Goal: Task Accomplishment & Management: Complete application form

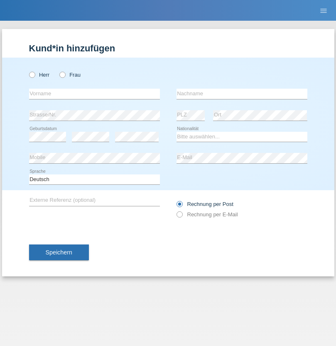
radio input "true"
click at [94, 94] on input "text" at bounding box center [94, 94] width 131 height 10
type input "[PERSON_NAME]"
click at [241, 94] on input "text" at bounding box center [241, 94] width 131 height 10
type input "Savic"
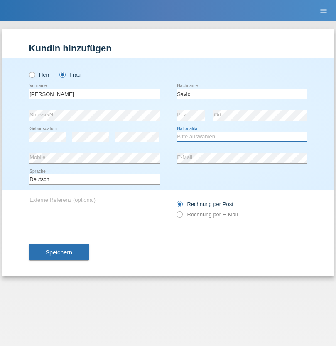
select select "AZ"
select select "C"
select select "02"
select select "04"
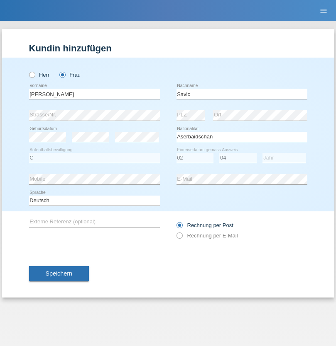
select select "2021"
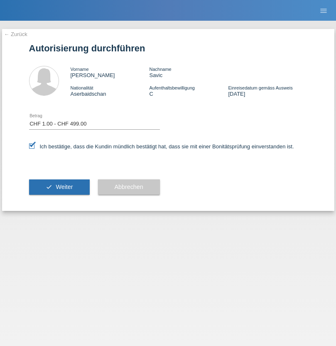
select select "1"
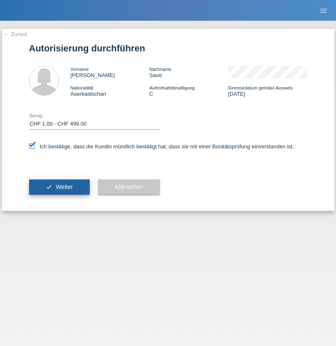
click at [59, 187] on span "Weiter" at bounding box center [64, 187] width 17 height 7
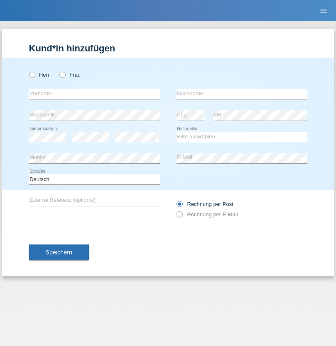
radio input "true"
click at [94, 94] on input "text" at bounding box center [94, 94] width 131 height 10
type input "Eva"
click at [241, 94] on input "text" at bounding box center [241, 94] width 131 height 10
type input "Ebner"
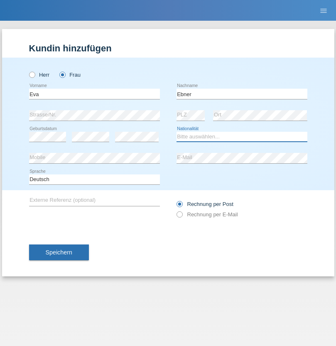
select select "AT"
select select "C"
select select "09"
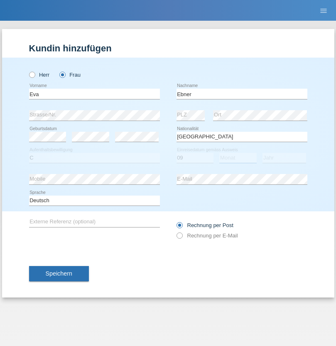
select select "09"
select select "2021"
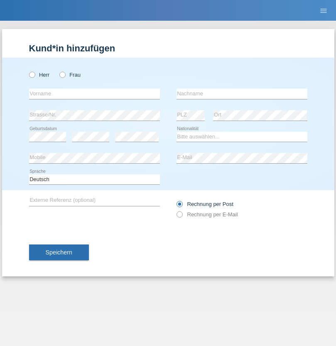
radio input "true"
click at [94, 94] on input "text" at bounding box center [94, 94] width 131 height 10
type input "Jason"
click at [241, 94] on input "text" at bounding box center [241, 94] width 131 height 10
type input "Bierend"
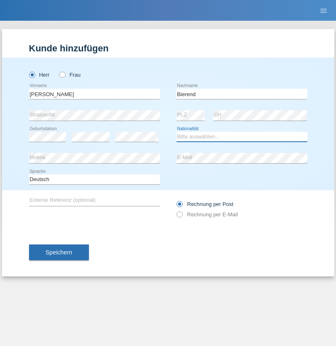
select select "DE"
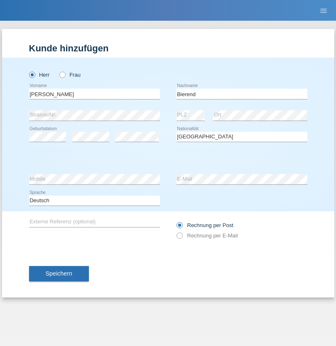
select select "C"
select select "01"
select select "10"
select select "2021"
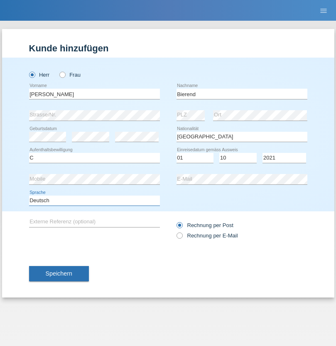
select select "en"
